Goal: Transaction & Acquisition: Purchase product/service

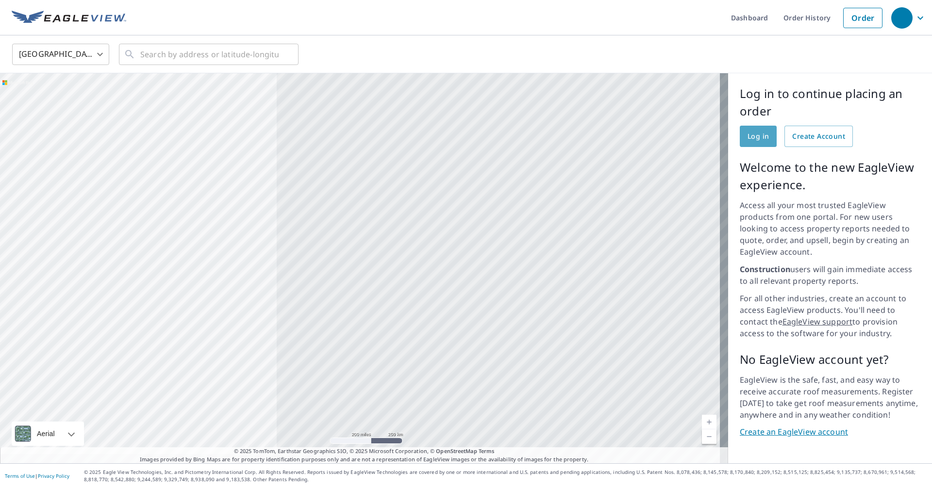
click at [488, 135] on span "Log in" at bounding box center [757, 137] width 21 height 12
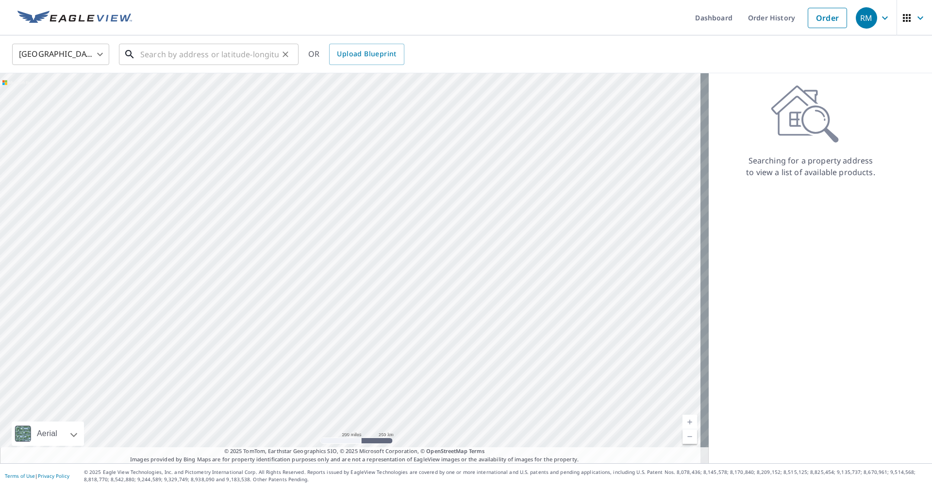
click at [187, 56] on input "text" at bounding box center [209, 54] width 138 height 27
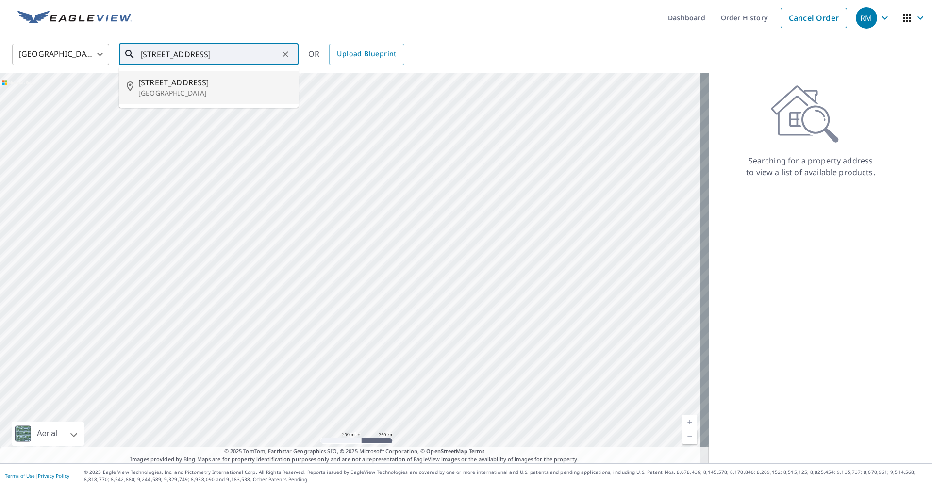
click at [179, 80] on span "[STREET_ADDRESS]" at bounding box center [214, 83] width 152 height 12
type input "[STREET_ADDRESS]"
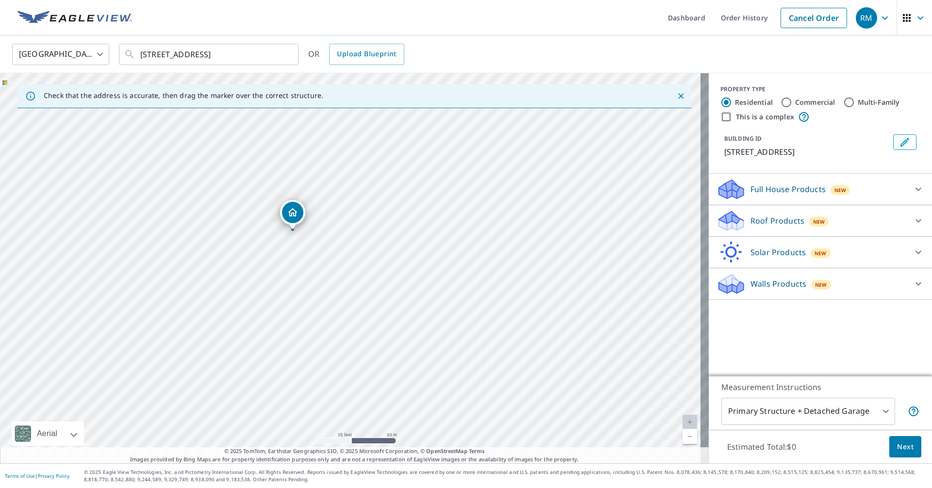
click at [730, 284] on icon at bounding box center [731, 287] width 25 height 12
click at [722, 217] on icon at bounding box center [729, 218] width 21 height 12
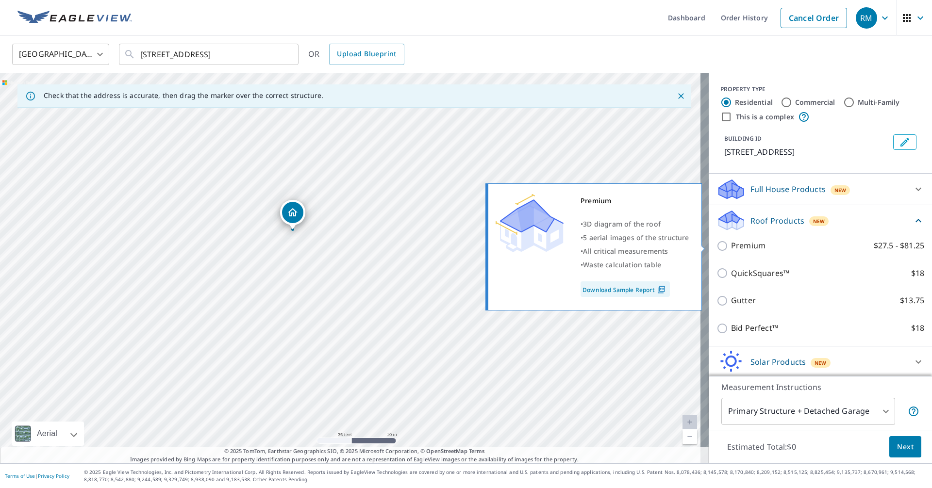
click at [716, 245] on input "Premium $27.5 - $81.25" at bounding box center [723, 246] width 15 height 12
checkbox input "true"
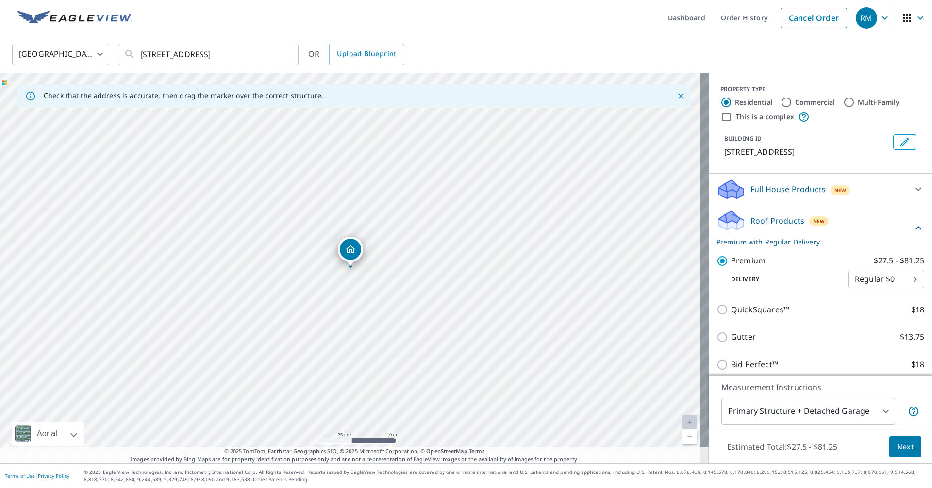
click at [875, 409] on body "RM RM Dashboard Order History Cancel Order RM [GEOGRAPHIC_DATA] [GEOGRAPHIC_DAT…" at bounding box center [466, 244] width 932 height 488
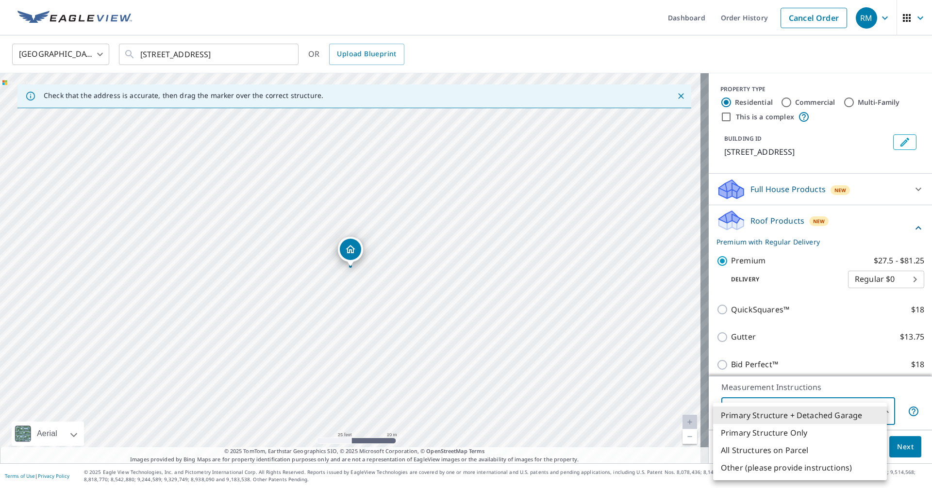
click at [792, 433] on li "Primary Structure Only" at bounding box center [800, 432] width 174 height 17
type input "2"
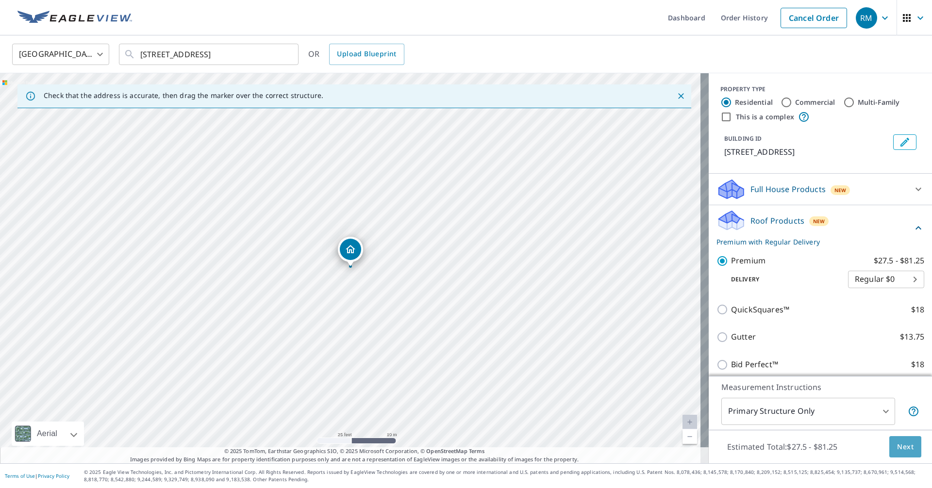
click at [889, 443] on button "Next" at bounding box center [905, 447] width 32 height 22
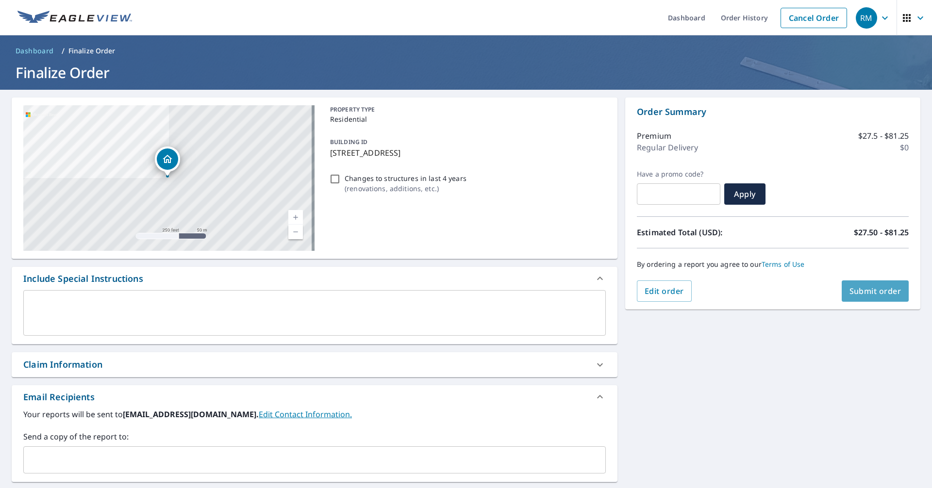
click at [875, 291] on span "Submit order" at bounding box center [875, 291] width 52 height 11
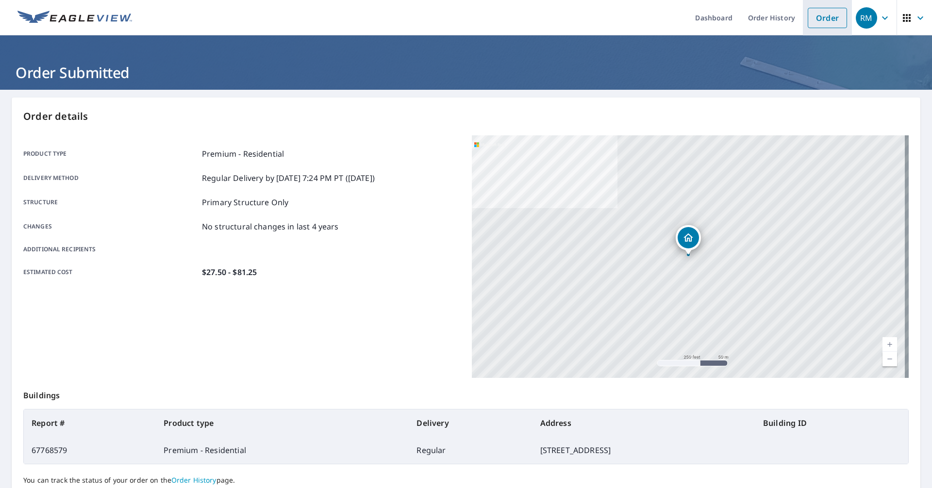
click at [820, 14] on link "Order" at bounding box center [826, 18] width 39 height 20
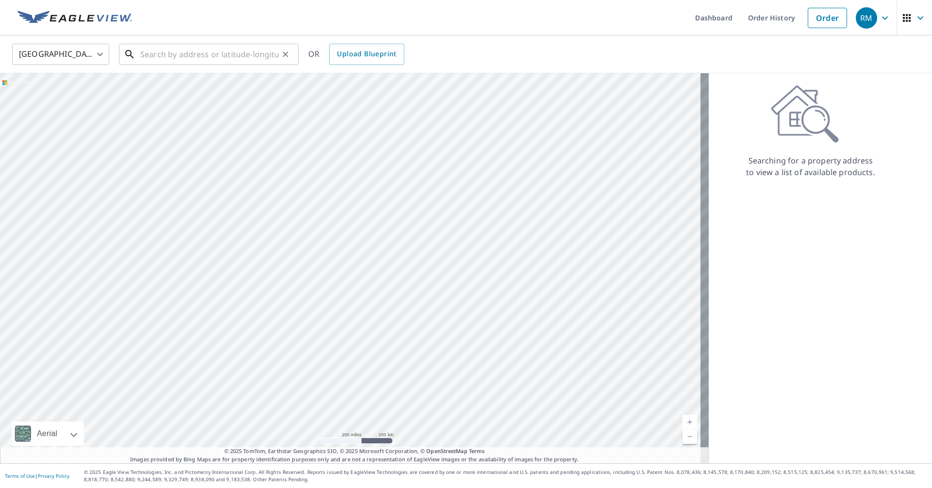
click at [196, 52] on input "text" at bounding box center [209, 54] width 138 height 27
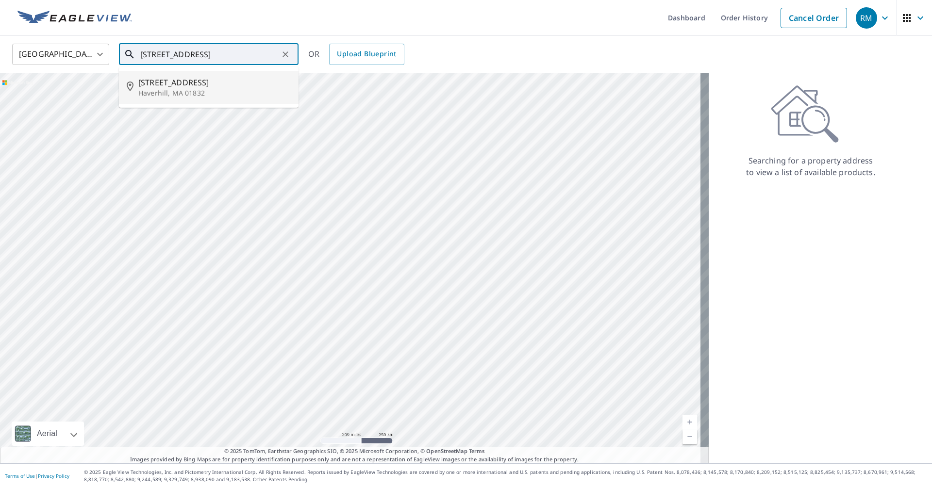
click at [160, 81] on span "[STREET_ADDRESS]" at bounding box center [214, 83] width 152 height 12
type input "[STREET_ADDRESS]"
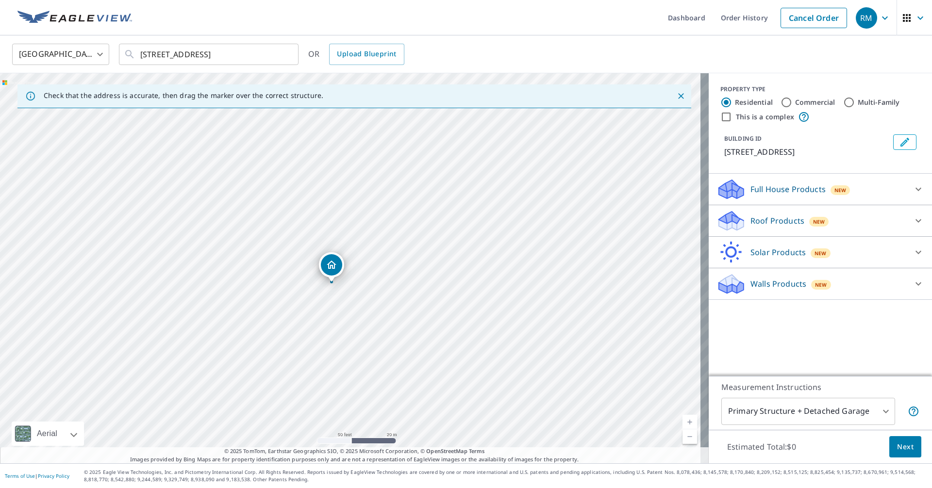
drag, startPoint x: 403, startPoint y: 356, endPoint x: 433, endPoint y: 191, distance: 167.1
click at [433, 191] on div "[STREET_ADDRESS]" at bounding box center [354, 268] width 708 height 390
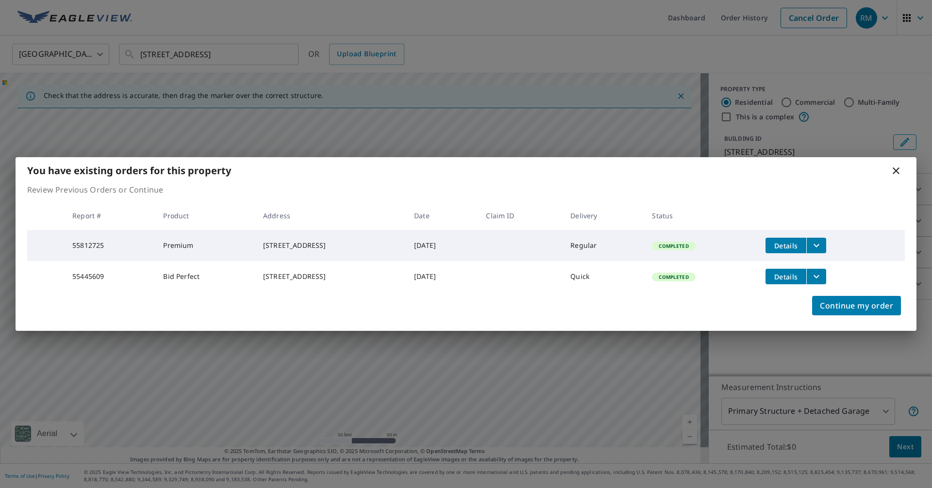
click at [793, 242] on span "Details" at bounding box center [785, 245] width 29 height 9
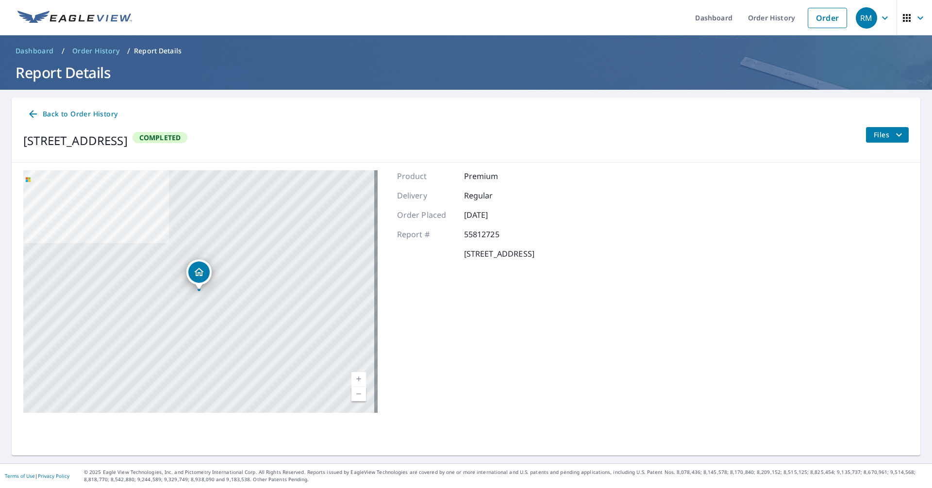
click at [873, 131] on span "Files" at bounding box center [888, 135] width 31 height 12
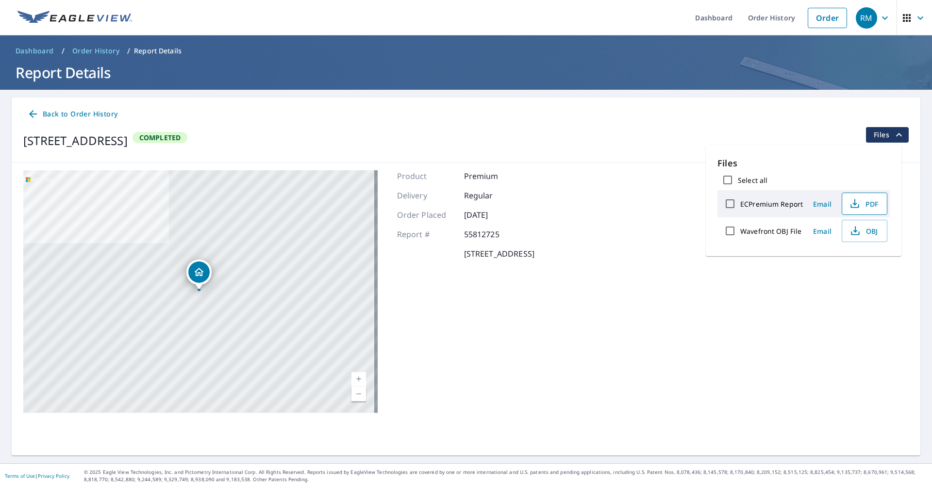
click at [853, 202] on icon "button" at bounding box center [854, 202] width 4 height 6
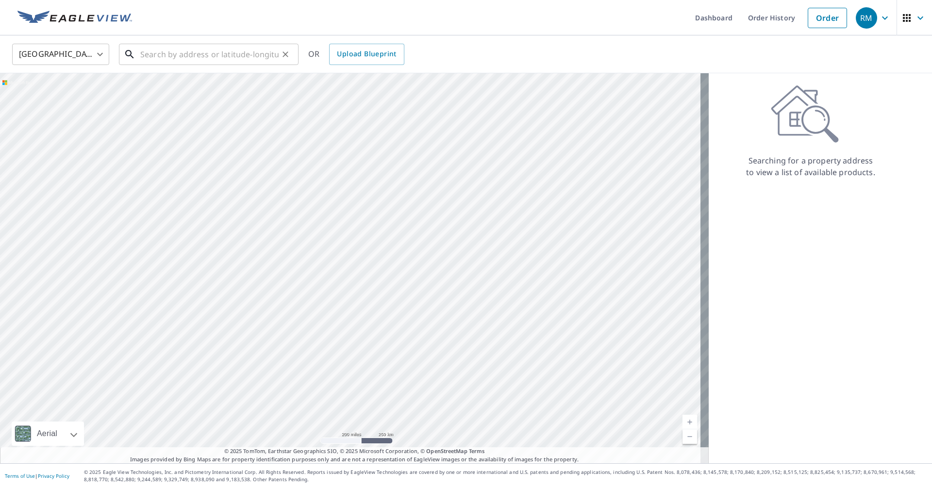
click at [147, 54] on input "text" at bounding box center [209, 54] width 138 height 27
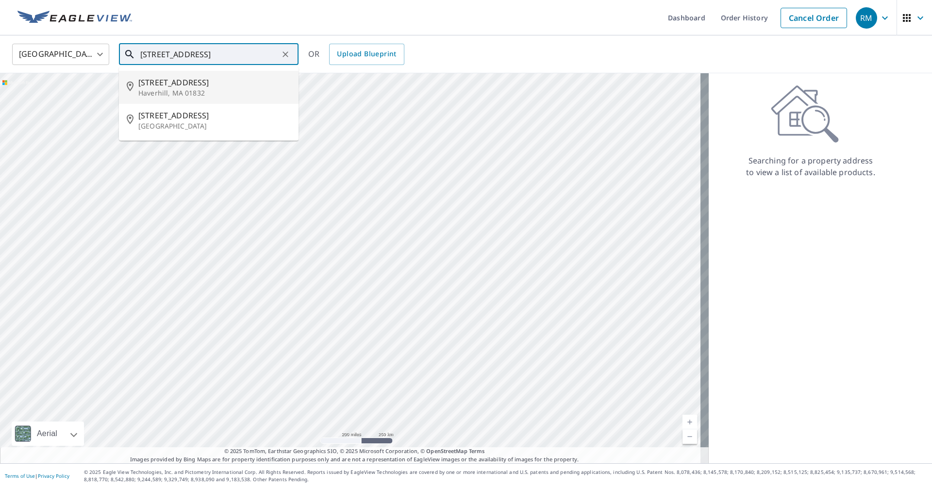
click at [170, 85] on span "[STREET_ADDRESS]" at bounding box center [214, 83] width 152 height 12
type input "[STREET_ADDRESS]"
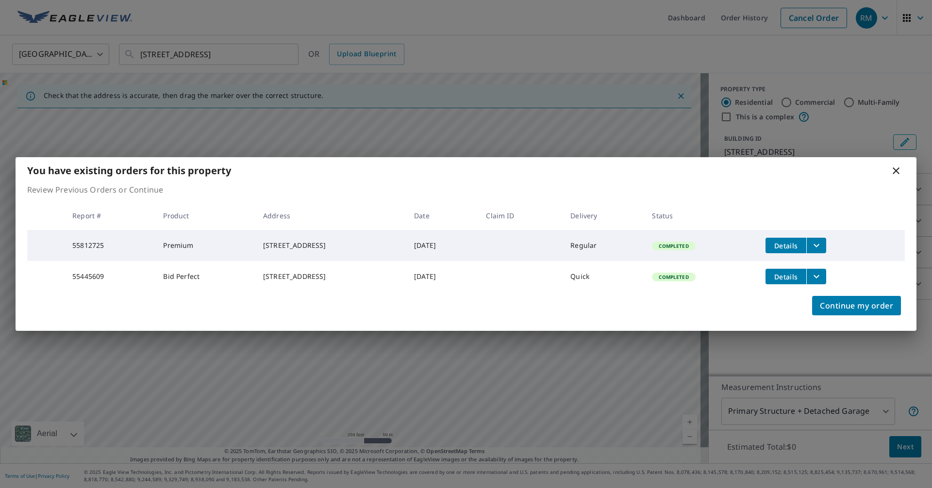
click at [894, 166] on icon at bounding box center [896, 171] width 12 height 12
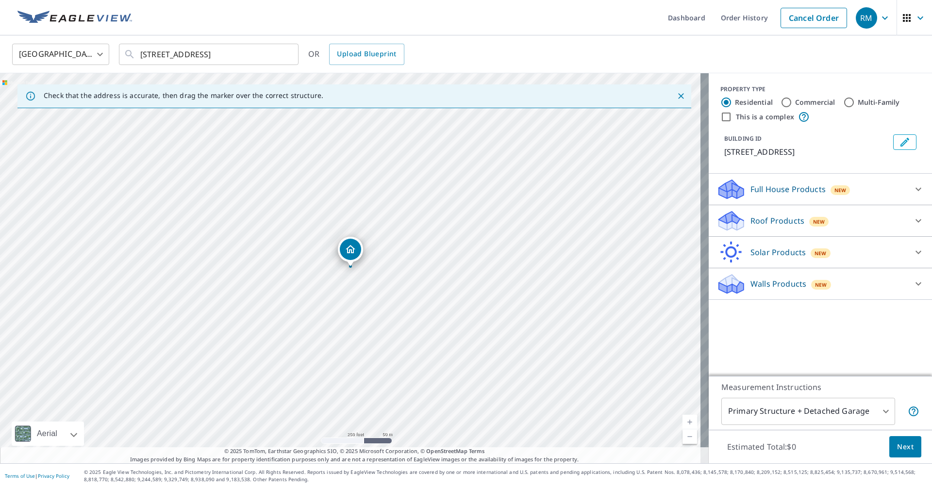
click at [762, 283] on p "Walls Products" at bounding box center [778, 284] width 56 height 12
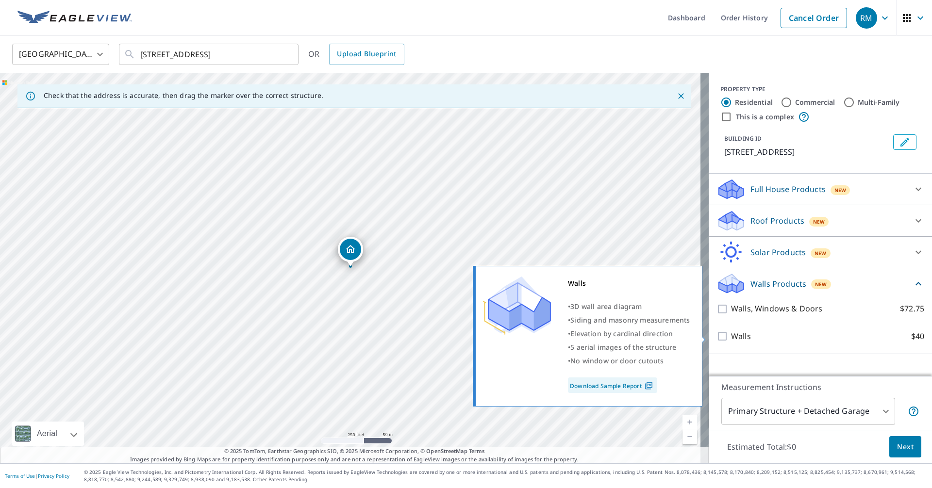
click at [716, 334] on input "Walls $40" at bounding box center [723, 336] width 15 height 12
checkbox input "true"
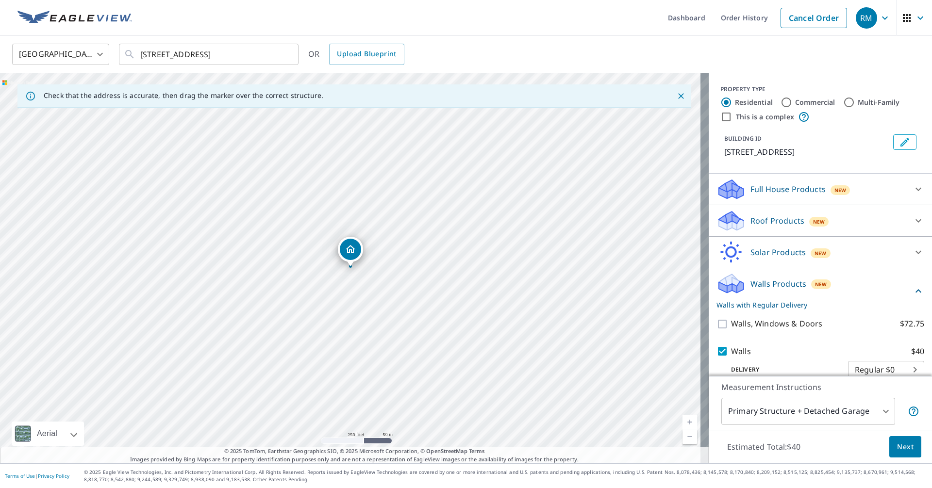
scroll to position [15, 0]
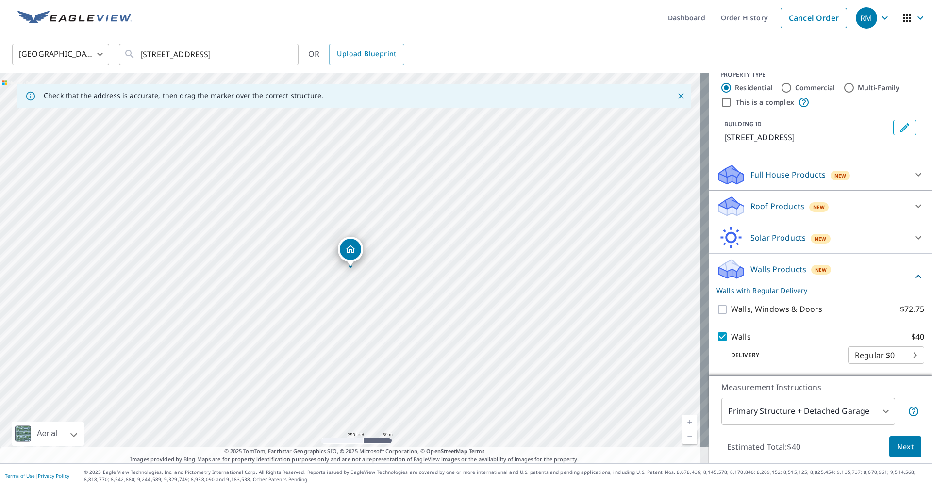
click at [875, 410] on body "RM RM Dashboard Order History Cancel Order RM United States US ​ 447 Lake St Ha…" at bounding box center [466, 244] width 932 height 488
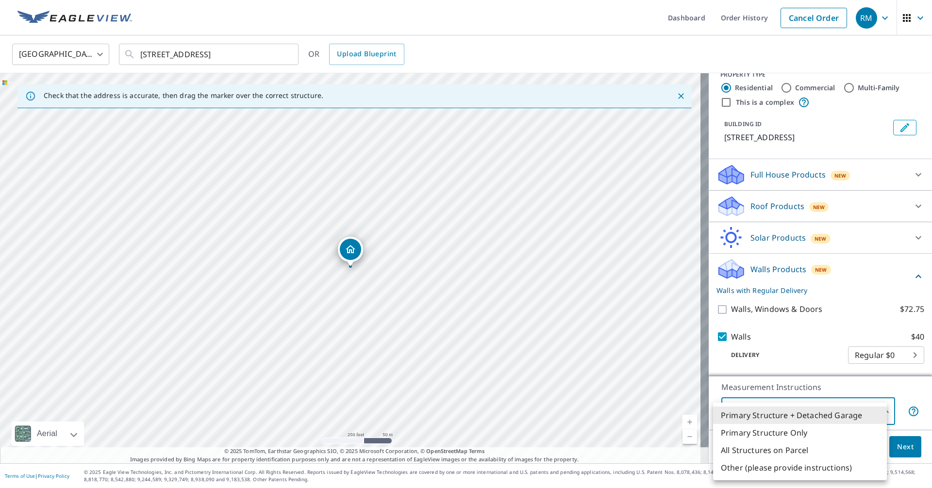
click at [795, 431] on li "Primary Structure Only" at bounding box center [800, 432] width 174 height 17
type input "2"
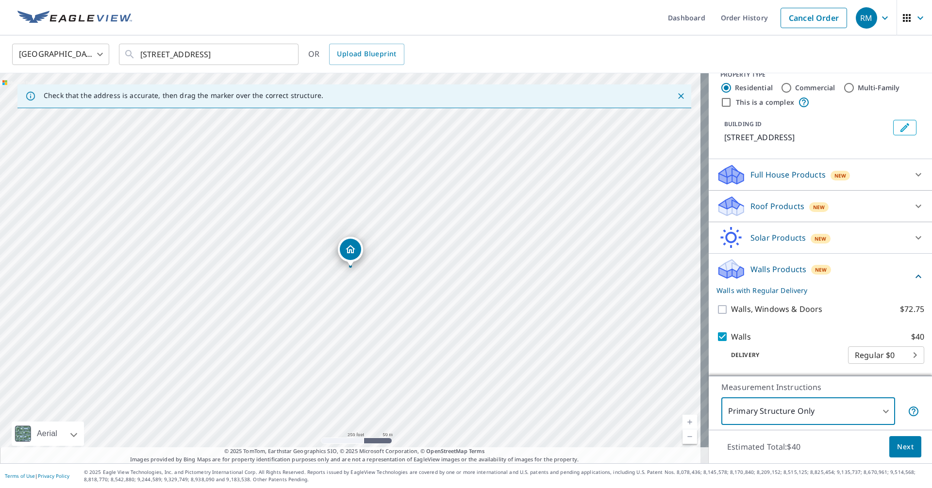
click at [889, 447] on button "Next" at bounding box center [905, 447] width 32 height 22
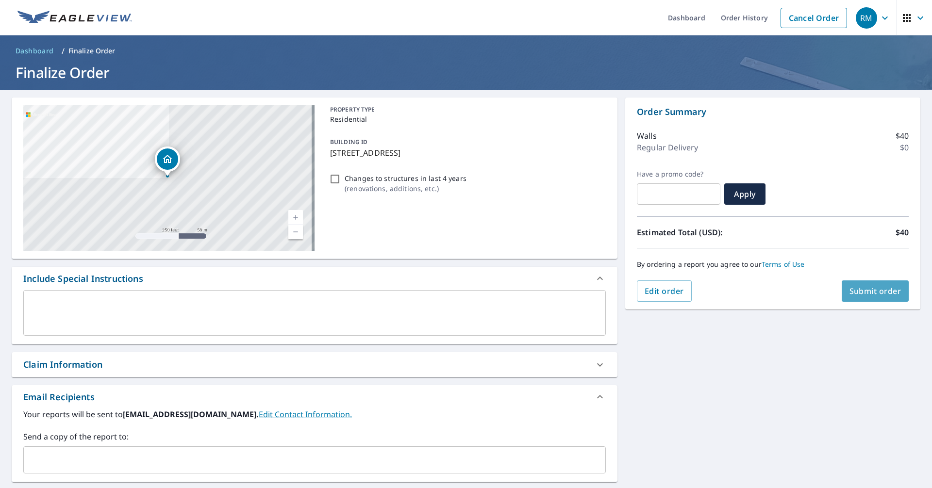
click at [853, 292] on span "Submit order" at bounding box center [875, 291] width 52 height 11
